Goal: Navigation & Orientation: Find specific page/section

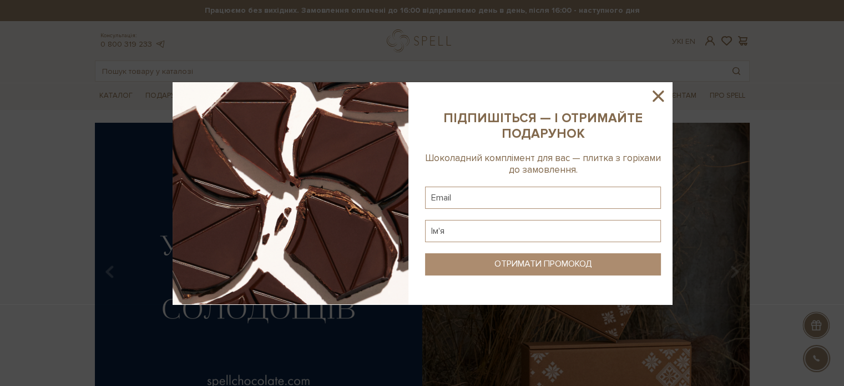
click at [128, 93] on div at bounding box center [422, 193] width 844 height 386
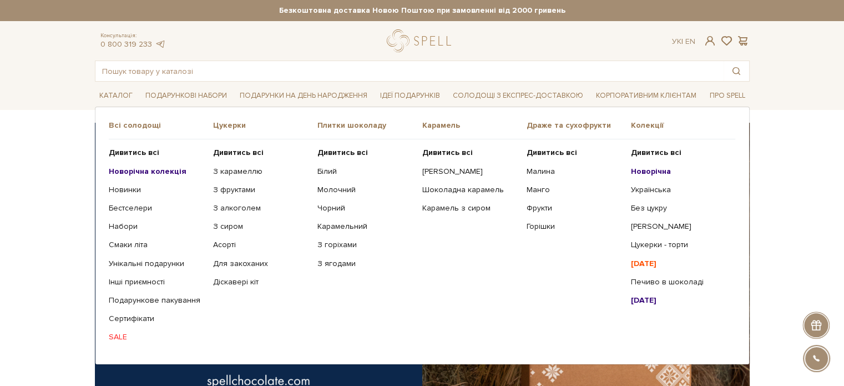
click at [639, 299] on b "[DATE]" at bounding box center [644, 299] width 26 height 9
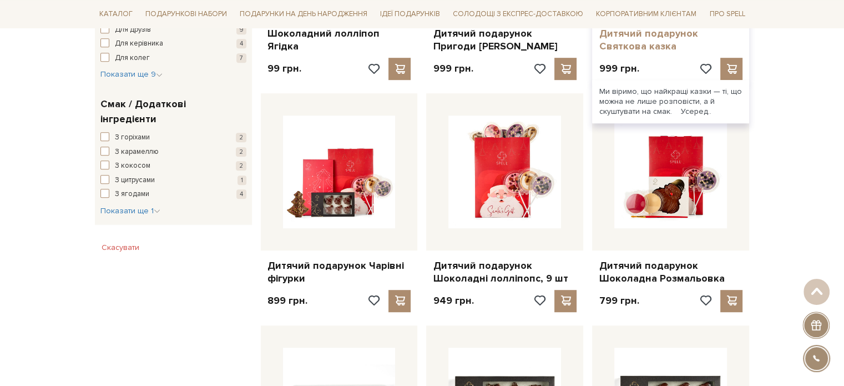
scroll to position [832, 0]
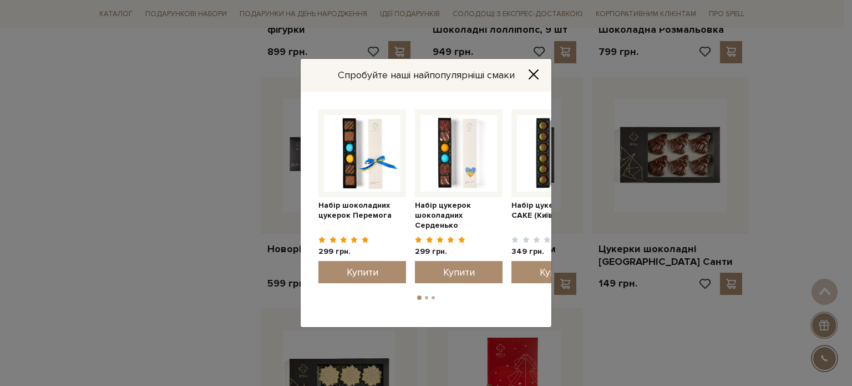
click at [531, 70] on icon "Close" at bounding box center [533, 74] width 11 height 11
